Goal: Navigation & Orientation: Find specific page/section

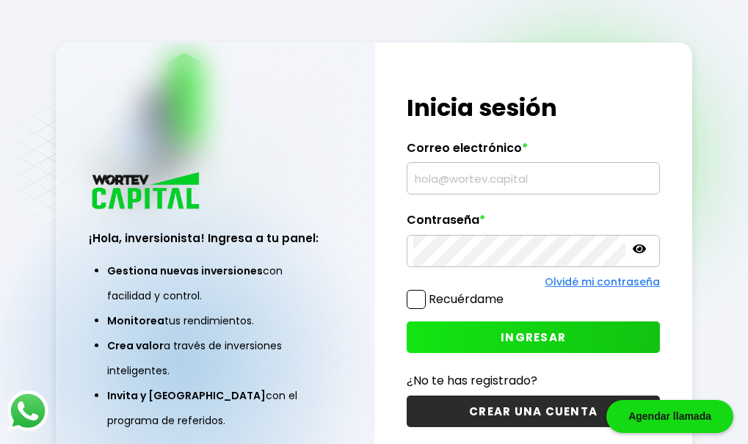
click at [449, 181] on input "text" at bounding box center [533, 178] width 241 height 31
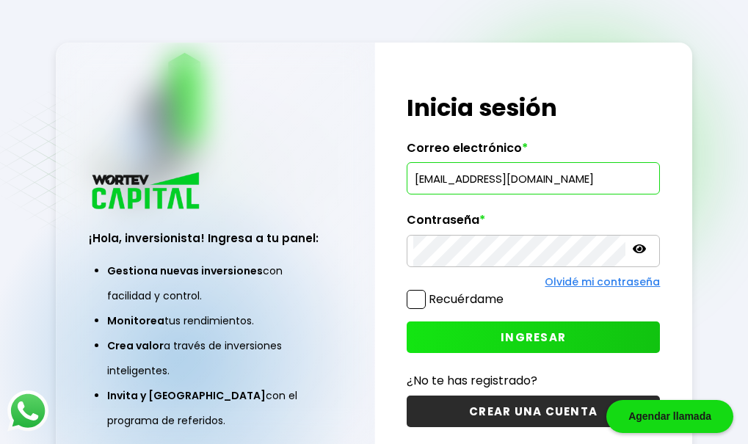
type input "[EMAIL_ADDRESS][DOMAIN_NAME]"
click at [537, 339] on span "INGRESAR" at bounding box center [532, 336] width 65 height 15
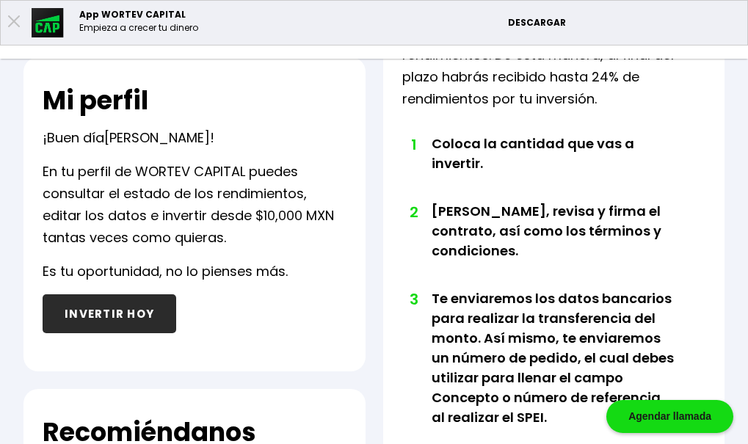
scroll to position [147, 0]
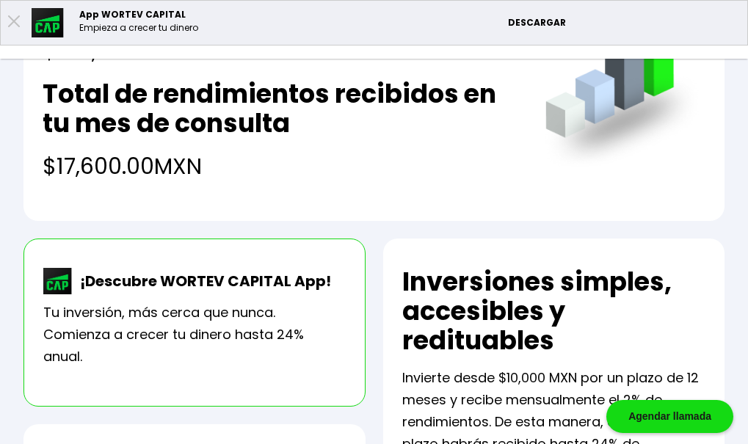
click at [726, 28] on p "Cuenta" at bounding box center [708, 24] width 40 height 22
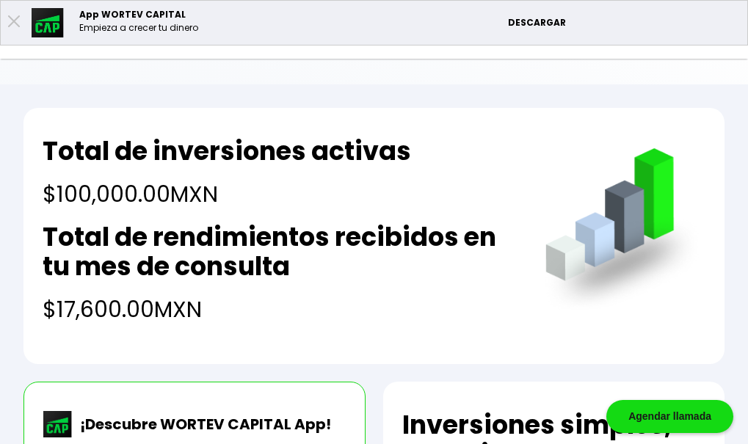
scroll to position [0, 0]
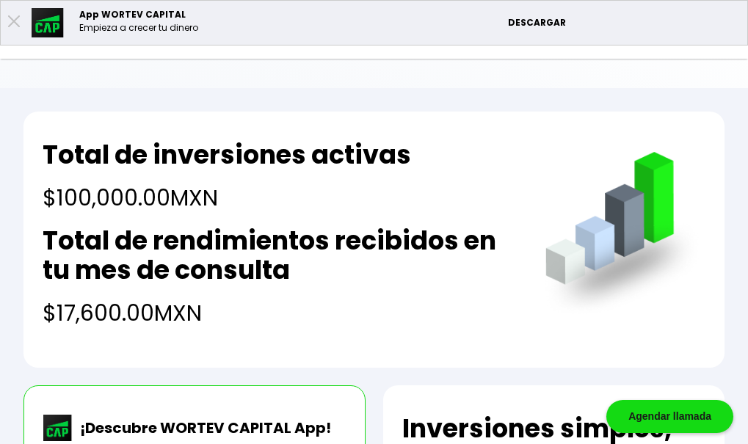
click at [715, 19] on p "Cuenta" at bounding box center [708, 24] width 40 height 22
click at [663, 18] on img at bounding box center [666, 24] width 44 height 34
click at [661, 21] on img at bounding box center [666, 24] width 44 height 34
click at [0, 0] on li "Mi contrato" at bounding box center [0, 0] width 0 height 0
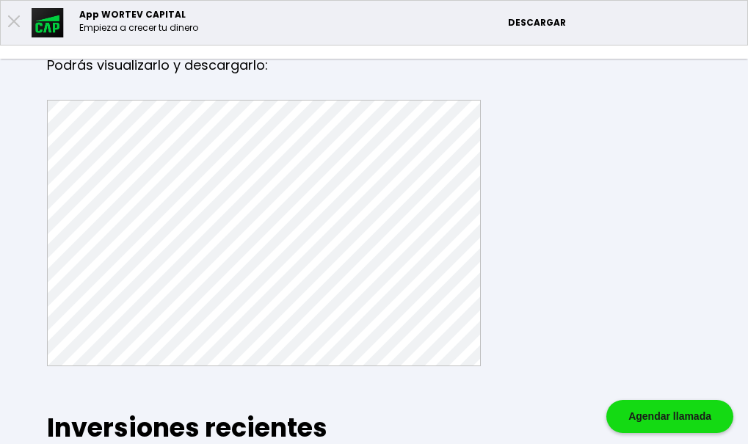
scroll to position [143, 0]
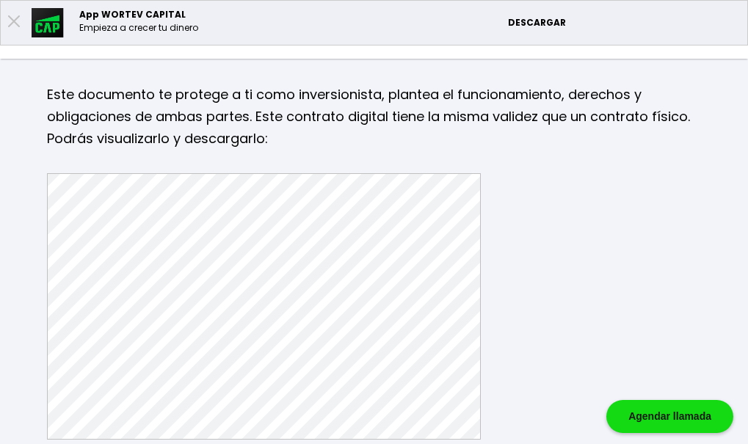
click at [0, 0] on li "Mis inversiones" at bounding box center [0, 0] width 0 height 0
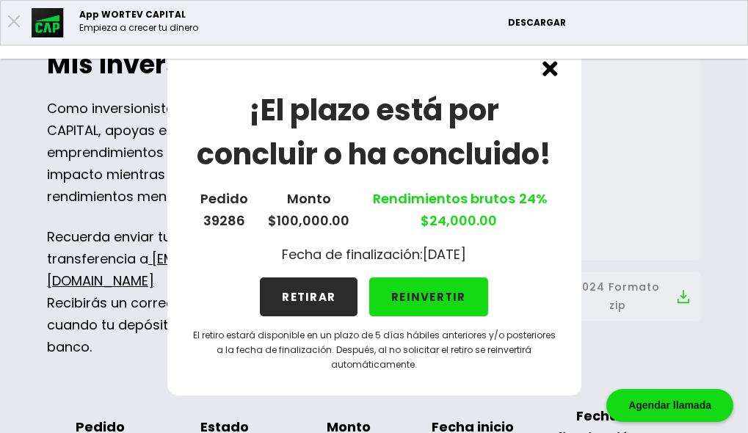
scroll to position [147, 0]
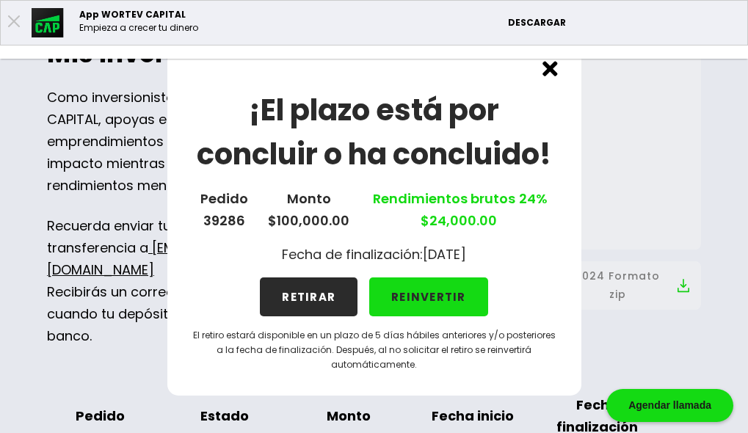
click at [553, 68] on img at bounding box center [549, 68] width 15 height 15
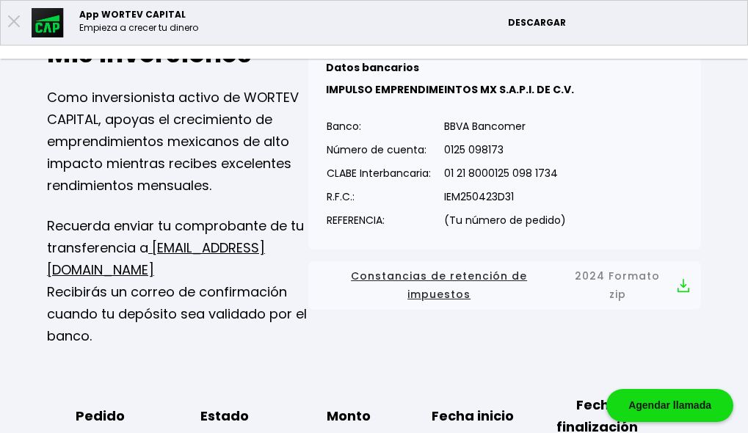
click at [0, 0] on li "Mis inversiones" at bounding box center [0, 0] width 0 height 0
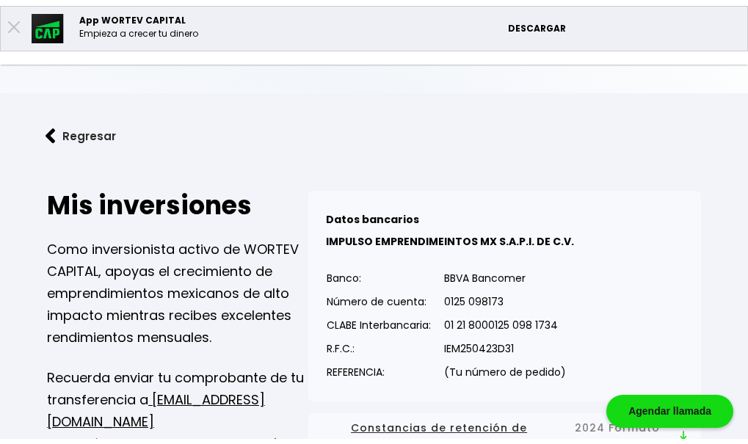
scroll to position [0, 0]
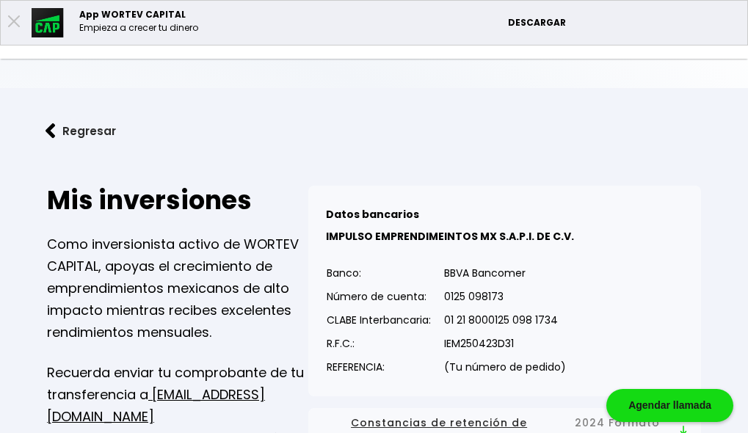
click at [138, 112] on button "Regresar" at bounding box center [80, 131] width 114 height 39
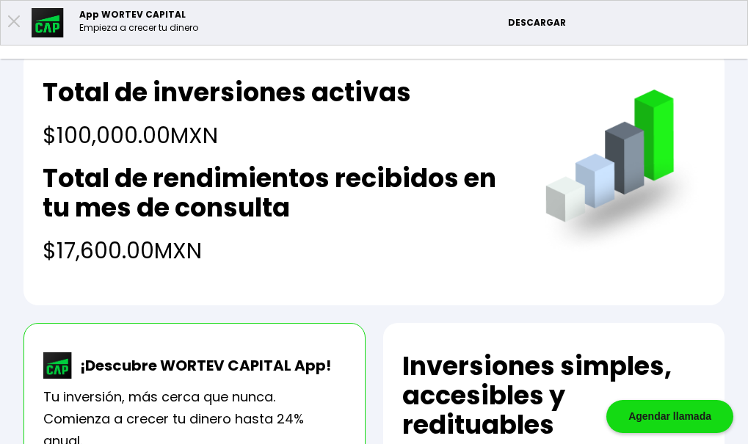
scroll to position [147, 0]
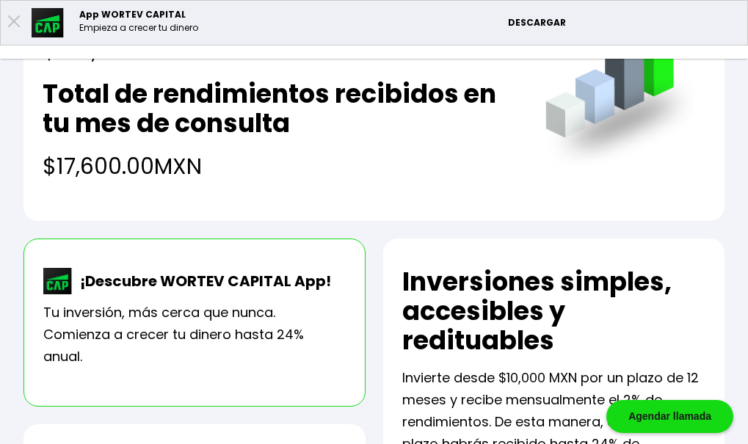
click at [0, 0] on li "Mis inversiones" at bounding box center [0, 0] width 0 height 0
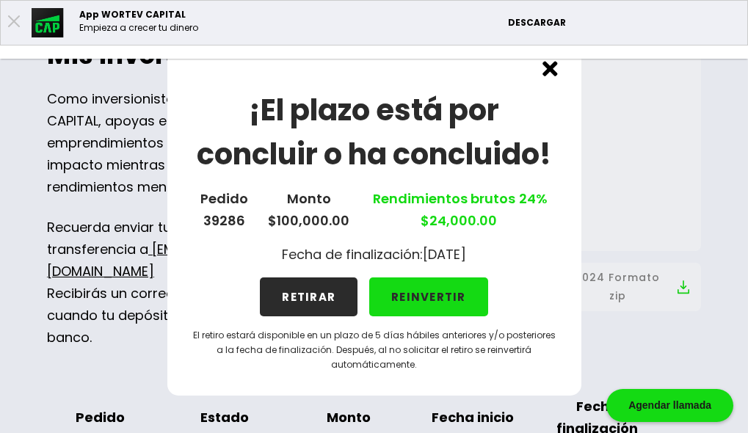
scroll to position [147, 0]
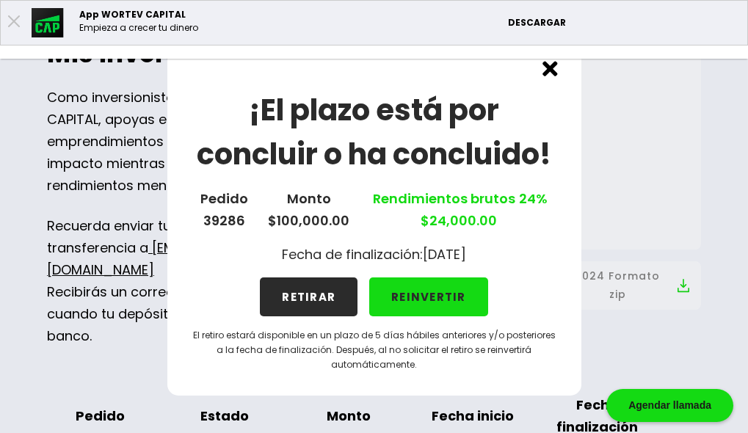
click at [547, 68] on img at bounding box center [549, 68] width 15 height 15
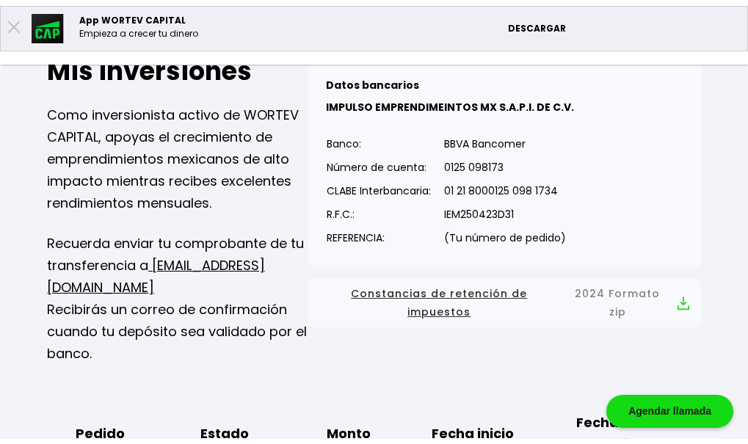
scroll to position [0, 0]
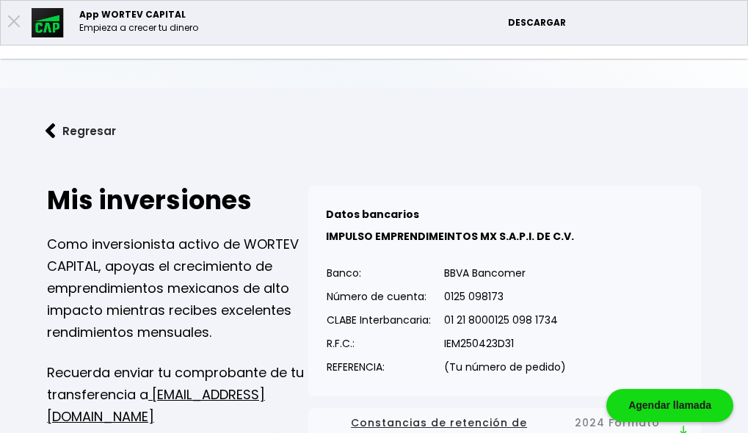
click at [729, 25] on img at bounding box center [738, 24] width 20 height 4
click at [689, 99] on li "Cerrar sesión" at bounding box center [692, 98] width 117 height 30
